Goal: Task Accomplishment & Management: Complete application form

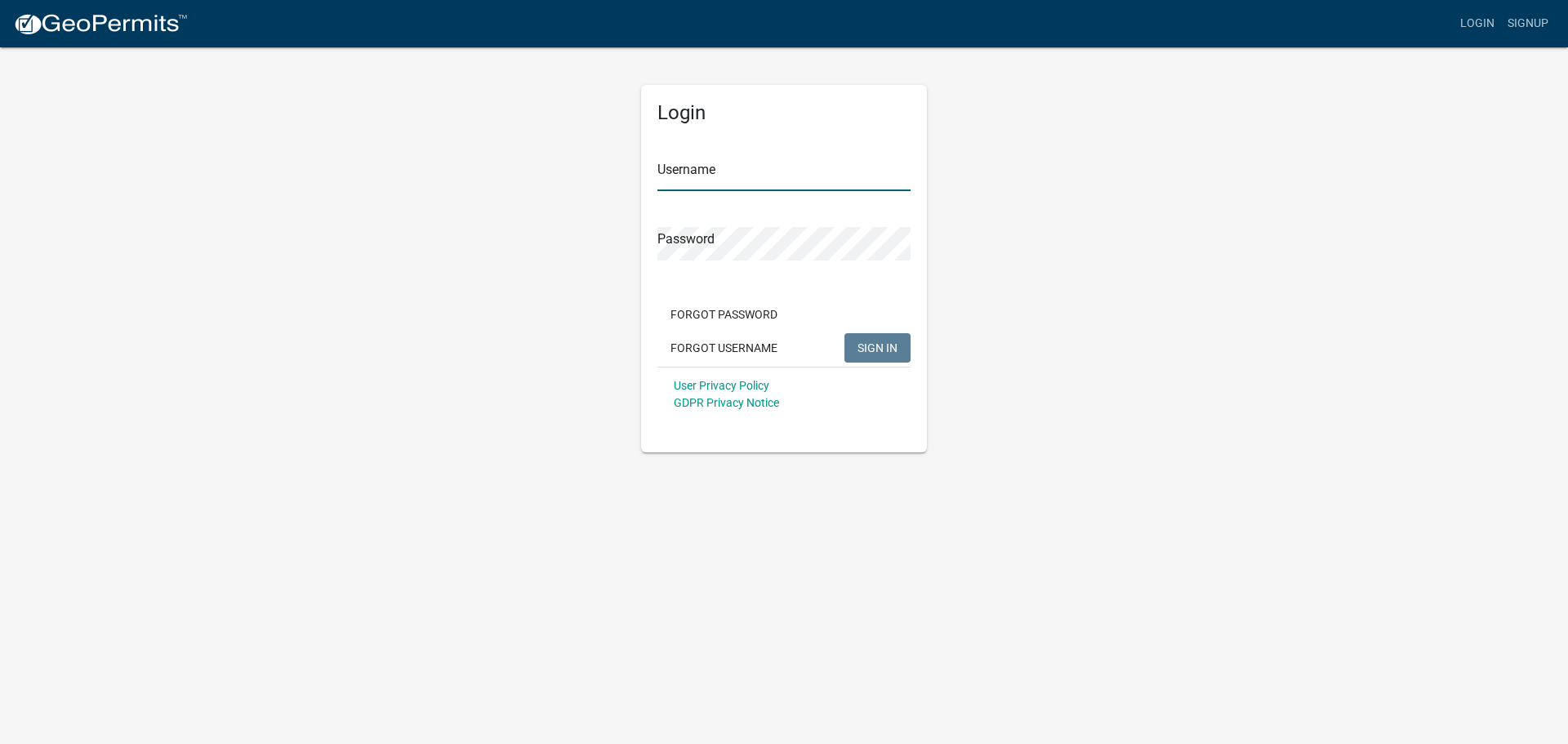
type input "tiffanywills"
click at [902, 370] on div "User Privacy Policy GDPR Privacy Notice" at bounding box center [784, 393] width 253 height 54
click at [896, 359] on button "SIGN IN" at bounding box center [877, 348] width 66 height 30
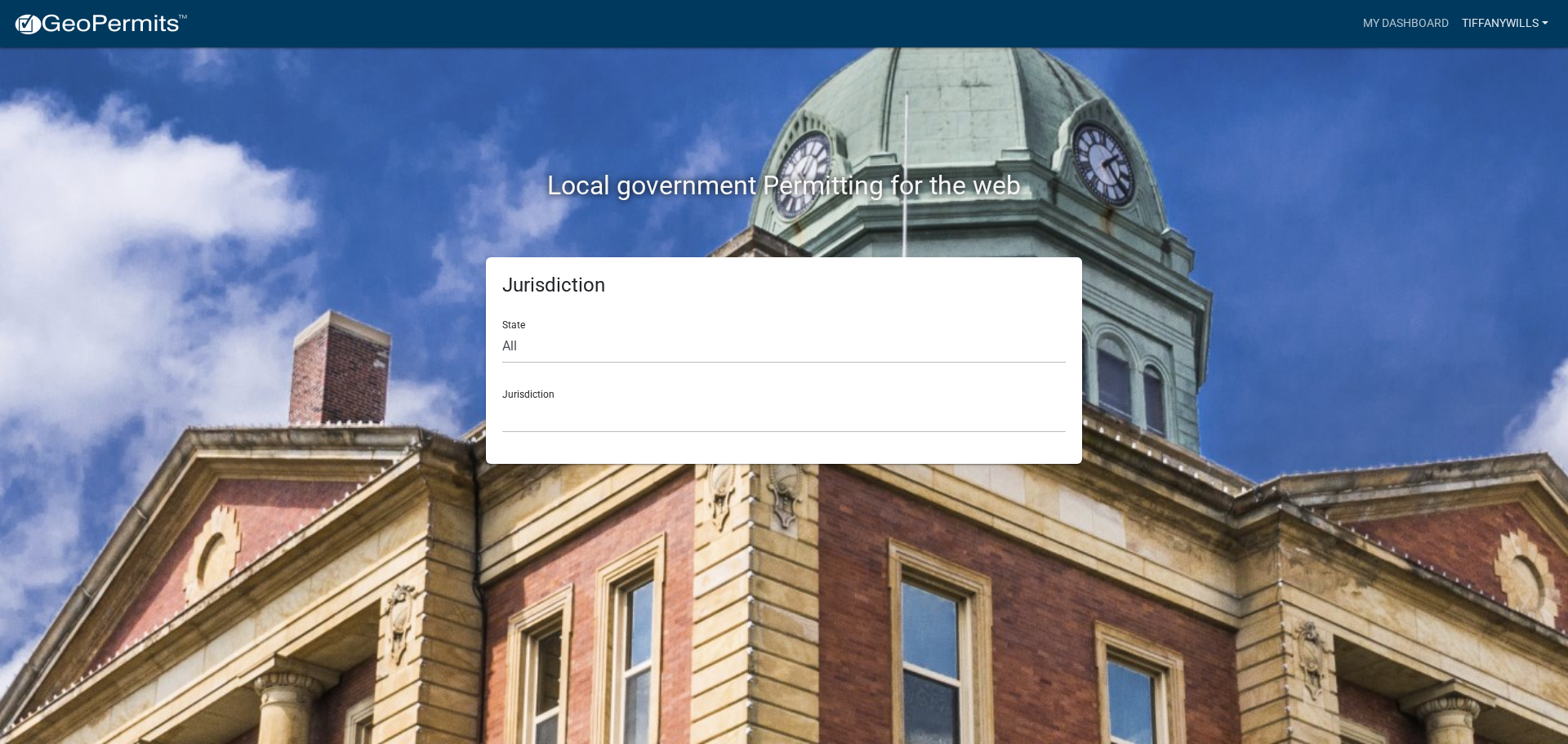
click at [1487, 13] on link "tiffanywills" at bounding box center [1505, 23] width 100 height 31
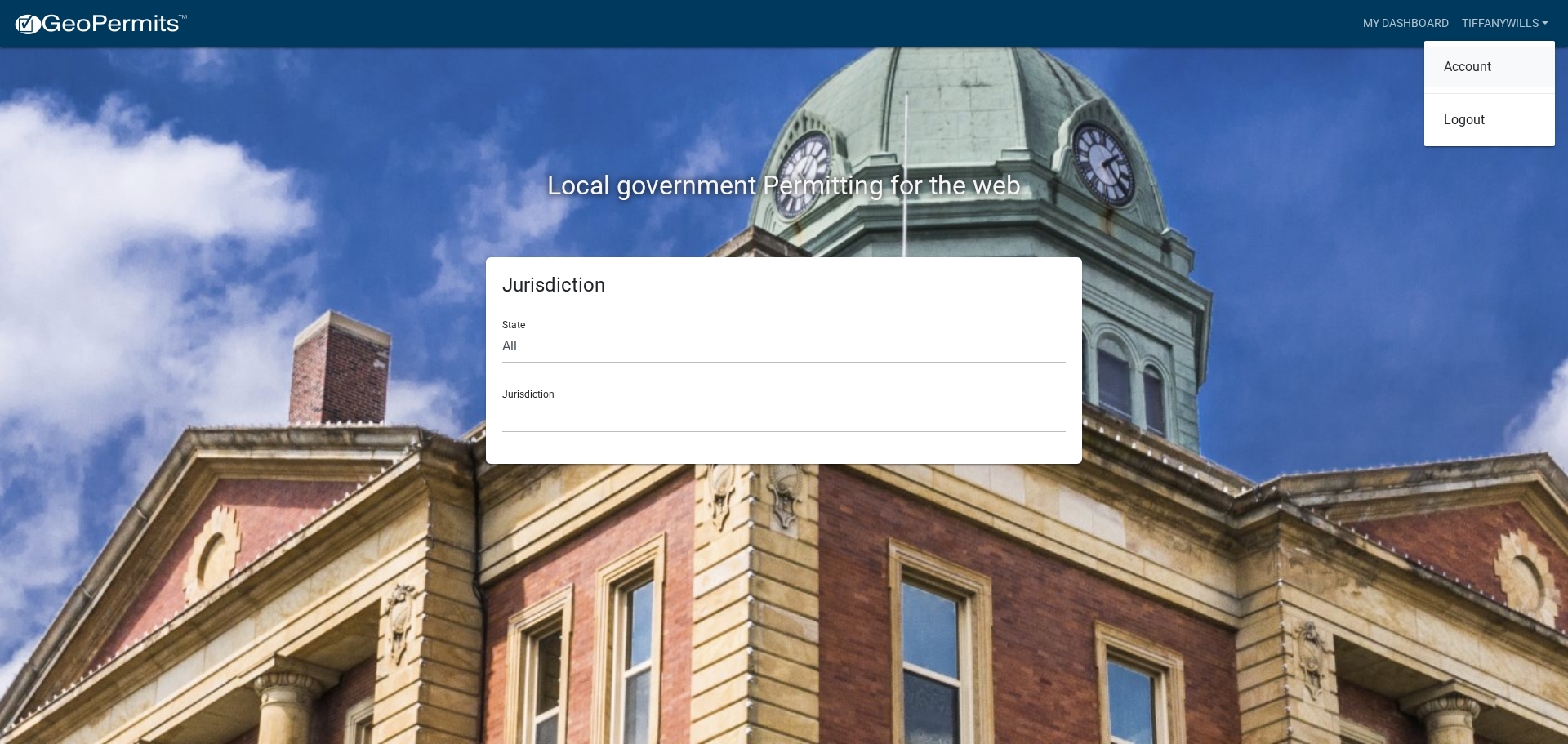
click at [1468, 70] on link "Account" at bounding box center [1490, 67] width 131 height 40
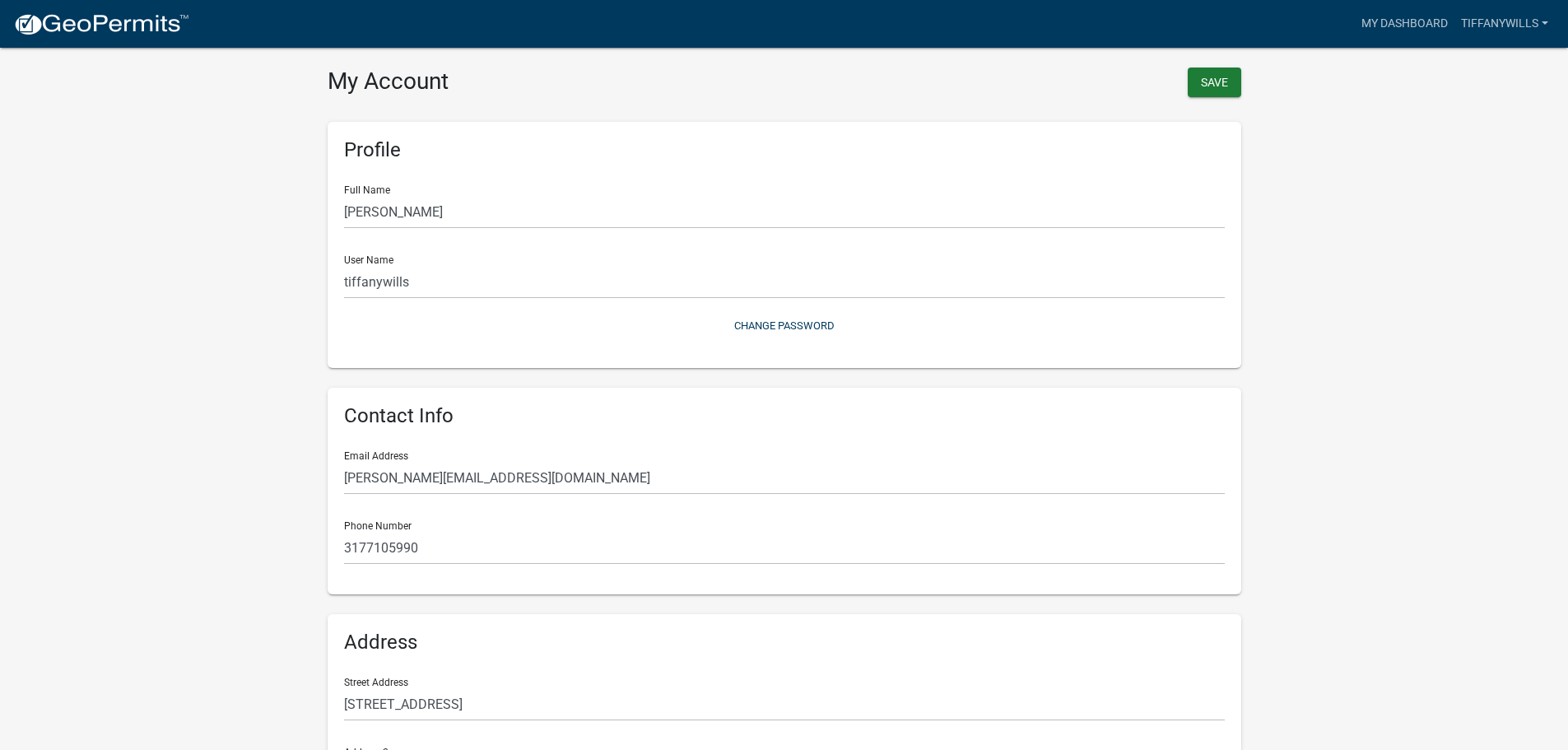
click at [54, 14] on img at bounding box center [101, 24] width 177 height 25
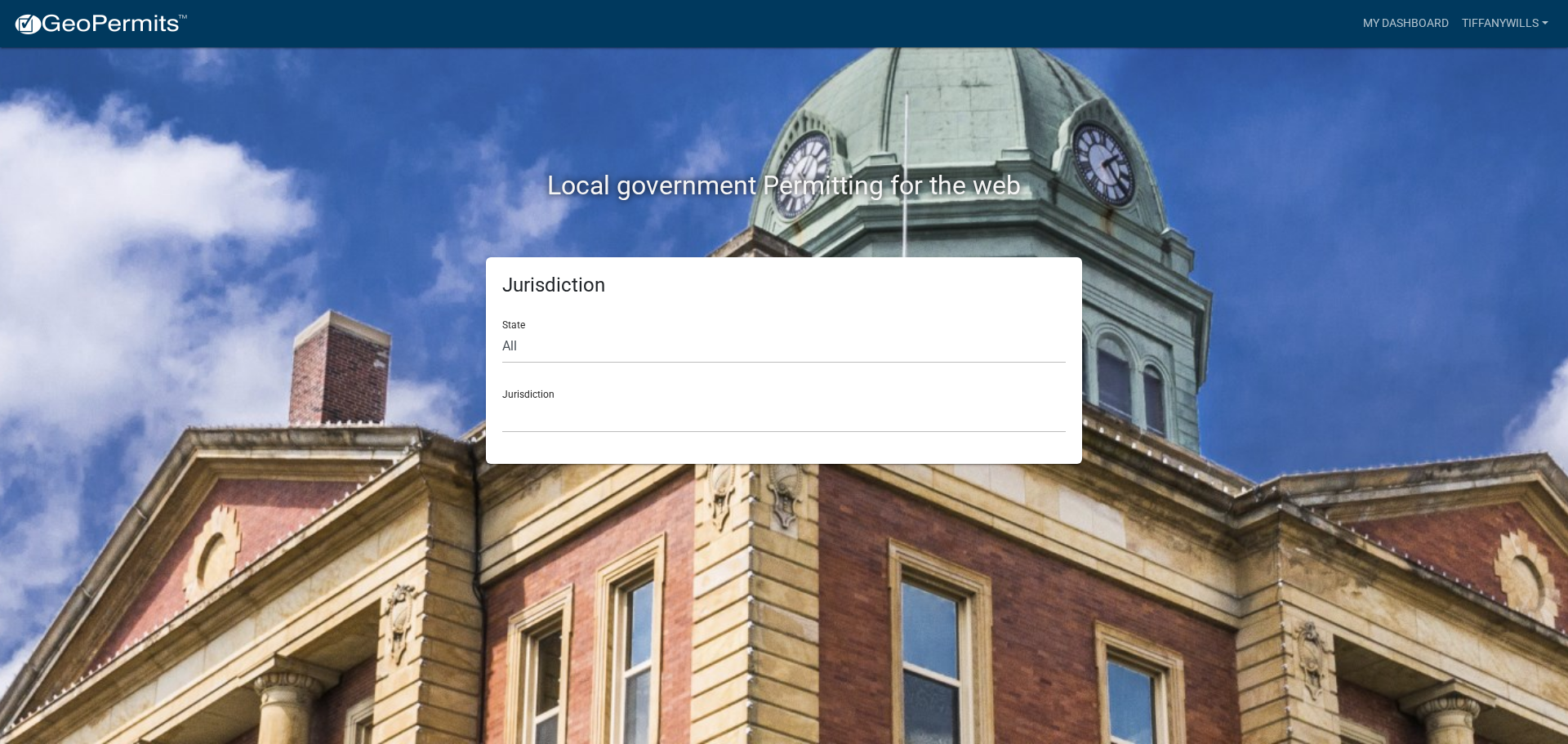
click at [514, 395] on div "Jurisdiction [GEOGRAPHIC_DATA], [US_STATE] [GEOGRAPHIC_DATA], [US_STATE][PERSON…" at bounding box center [783, 404] width 563 height 56
click at [527, 415] on select "[GEOGRAPHIC_DATA], [US_STATE] [GEOGRAPHIC_DATA], [US_STATE][PERSON_NAME][GEOGRA…" at bounding box center [783, 416] width 563 height 34
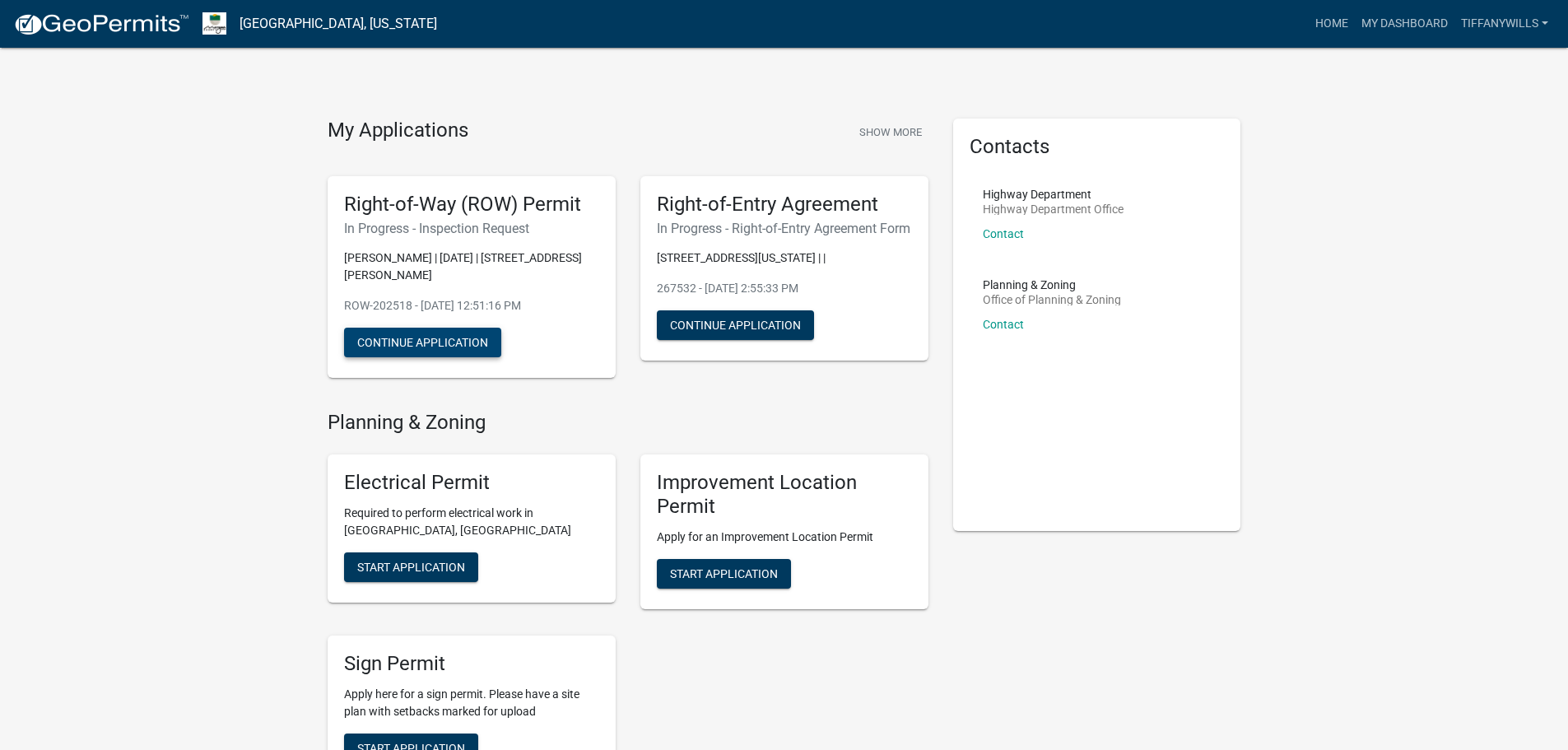
click at [491, 348] on button "Continue Application" at bounding box center [423, 342] width 158 height 30
